Goal: Transaction & Acquisition: Book appointment/travel/reservation

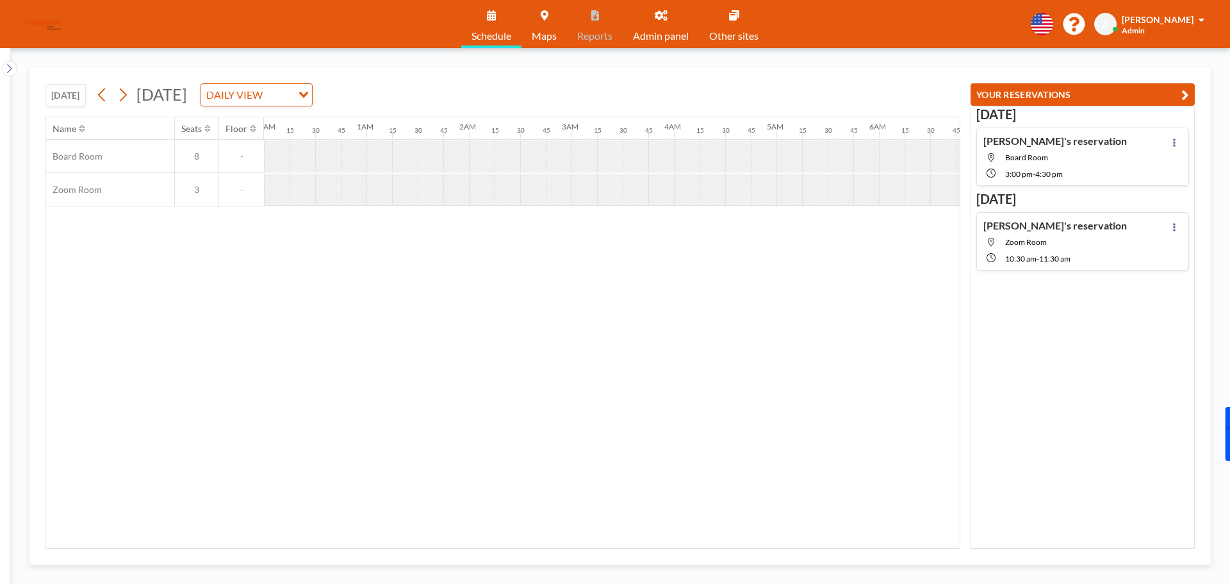
scroll to position [0, 795]
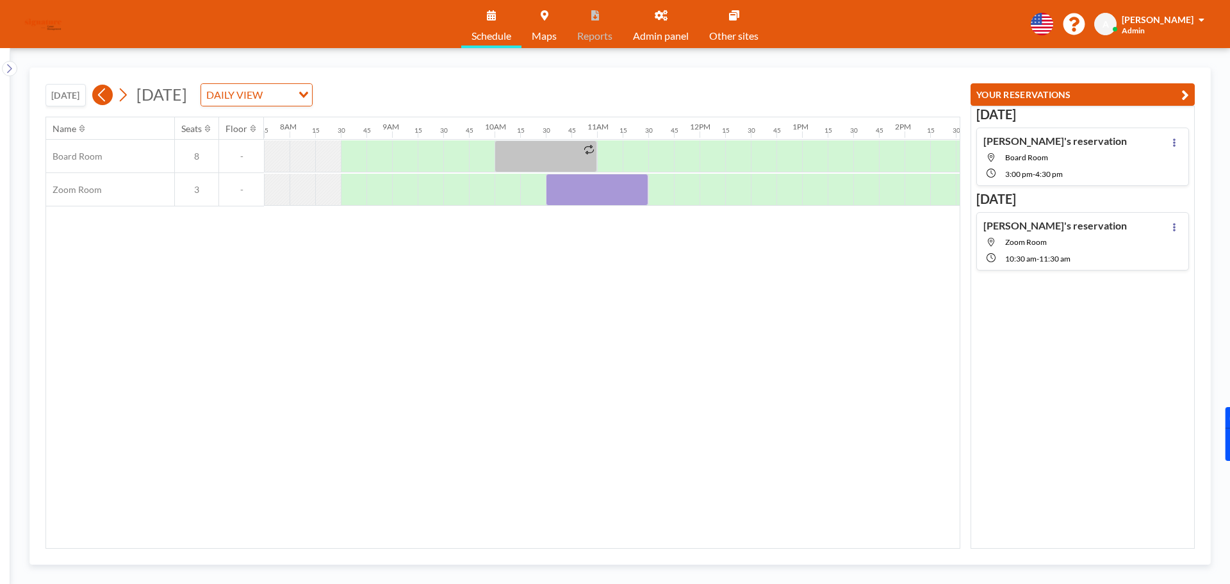
click at [99, 98] on icon at bounding box center [102, 94] width 12 height 19
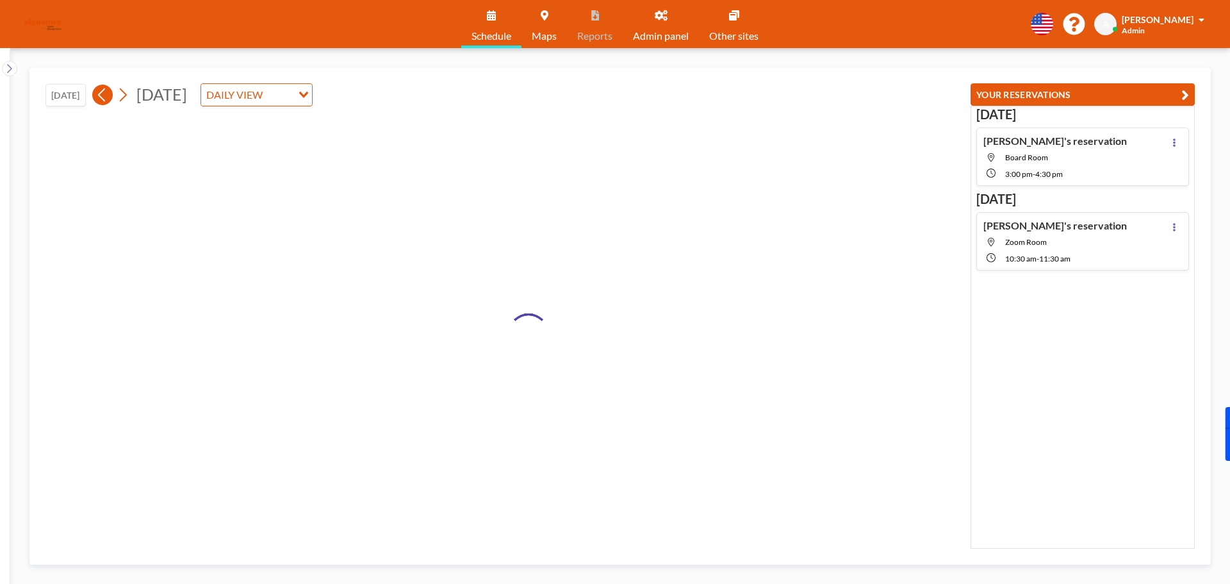
click at [99, 98] on icon at bounding box center [102, 94] width 12 height 19
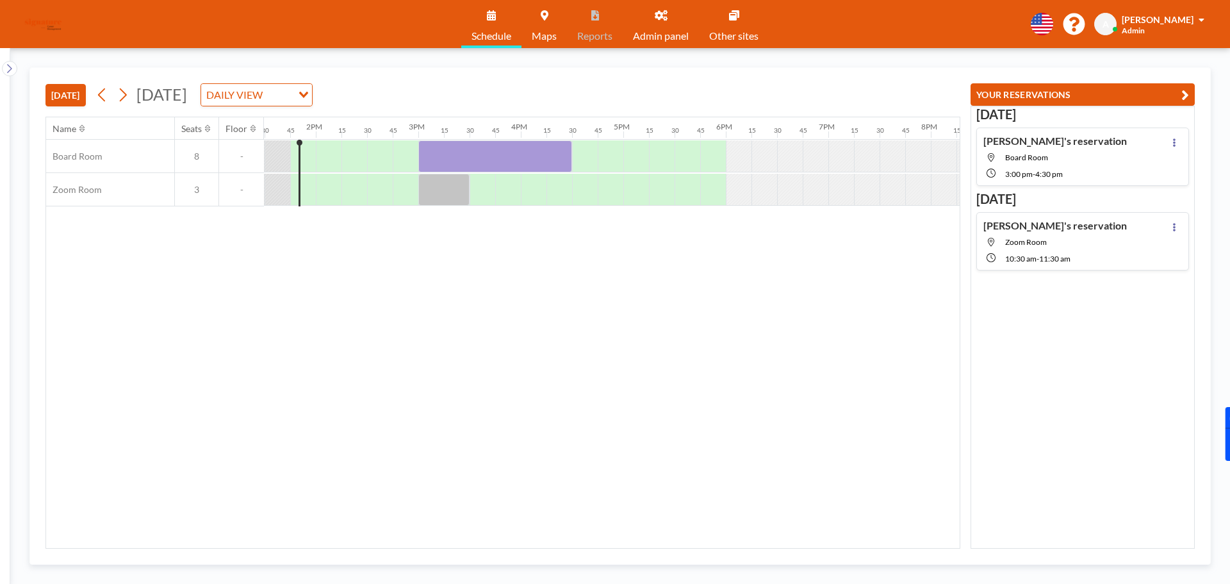
scroll to position [0, 1384]
click at [69, 100] on button "[DATE]" at bounding box center [65, 95] width 40 height 22
click at [322, 160] on div at bounding box center [328, 156] width 26 height 32
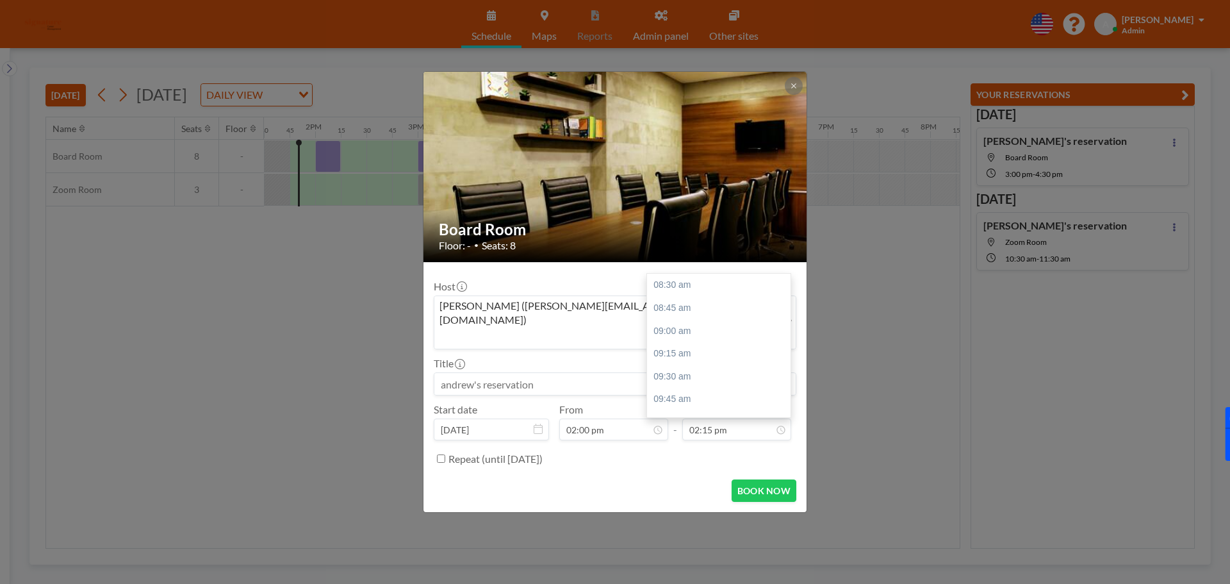
scroll to position [525, 0]
click at [788, 95] on button at bounding box center [794, 86] width 18 height 18
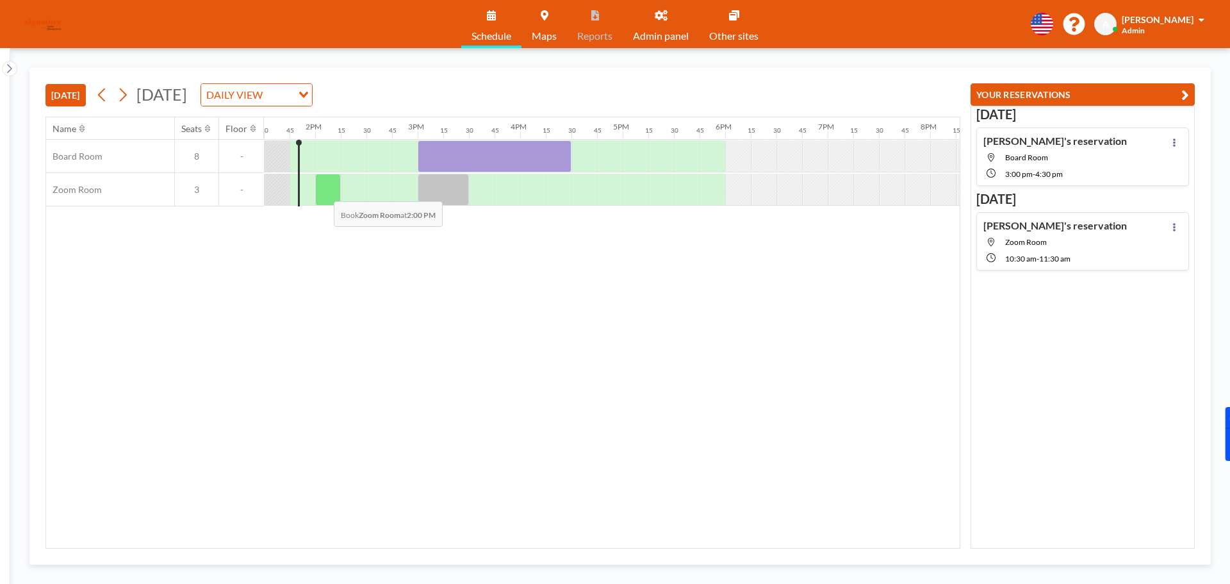
click at [324, 192] on div at bounding box center [328, 190] width 26 height 32
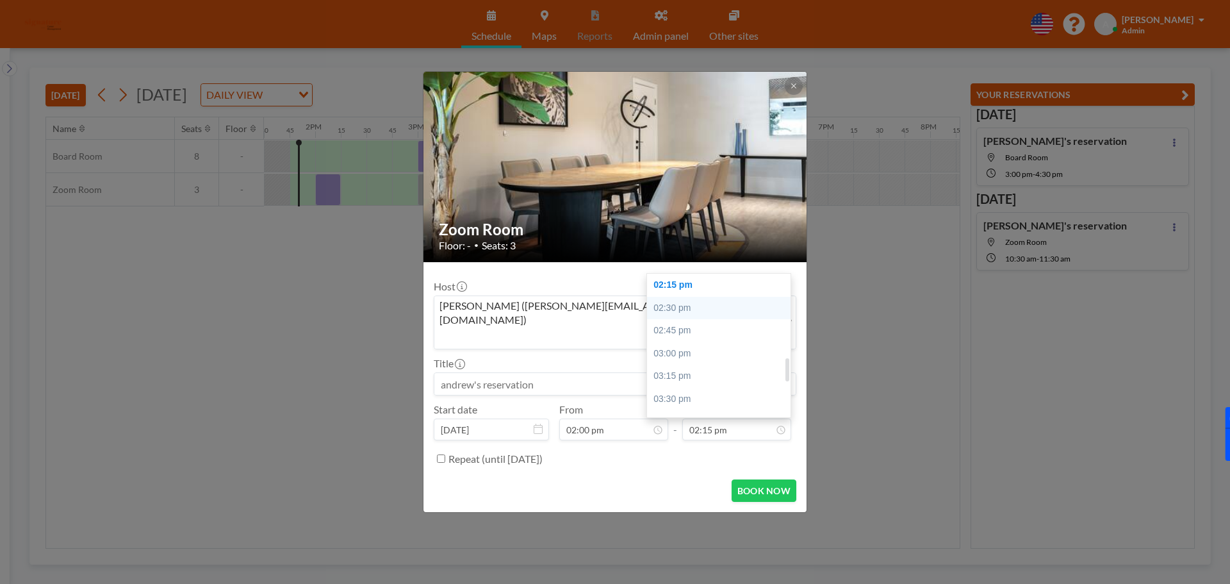
click at [707, 297] on div "02:30 pm" at bounding box center [722, 308] width 150 height 23
type input "02:30 pm"
click at [786, 479] on button "BOOK NOW" at bounding box center [764, 490] width 65 height 22
